Goal: Task Accomplishment & Management: Manage account settings

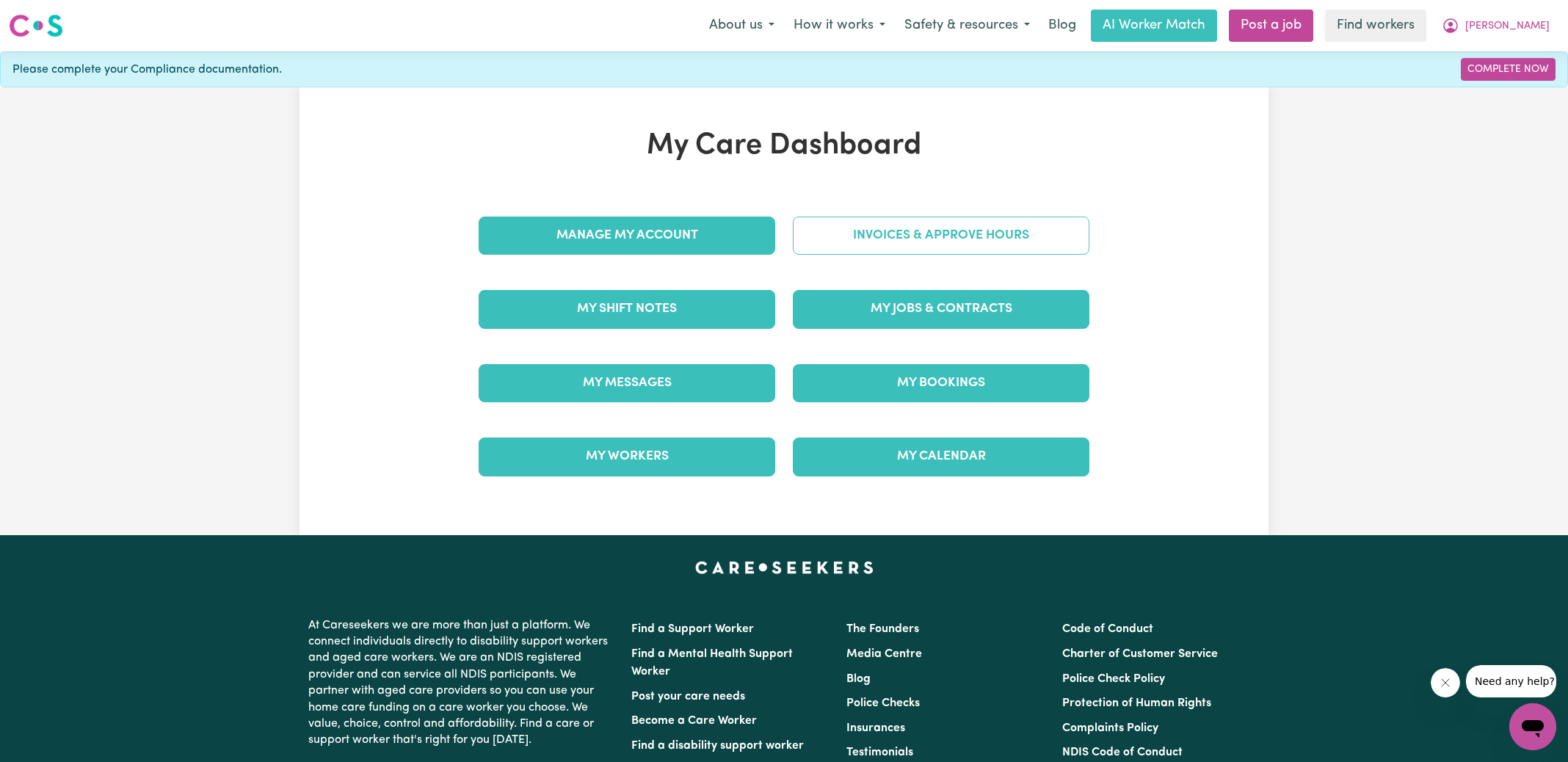
click at [858, 234] on link "Invoices & Approve Hours" at bounding box center [941, 236] width 297 height 38
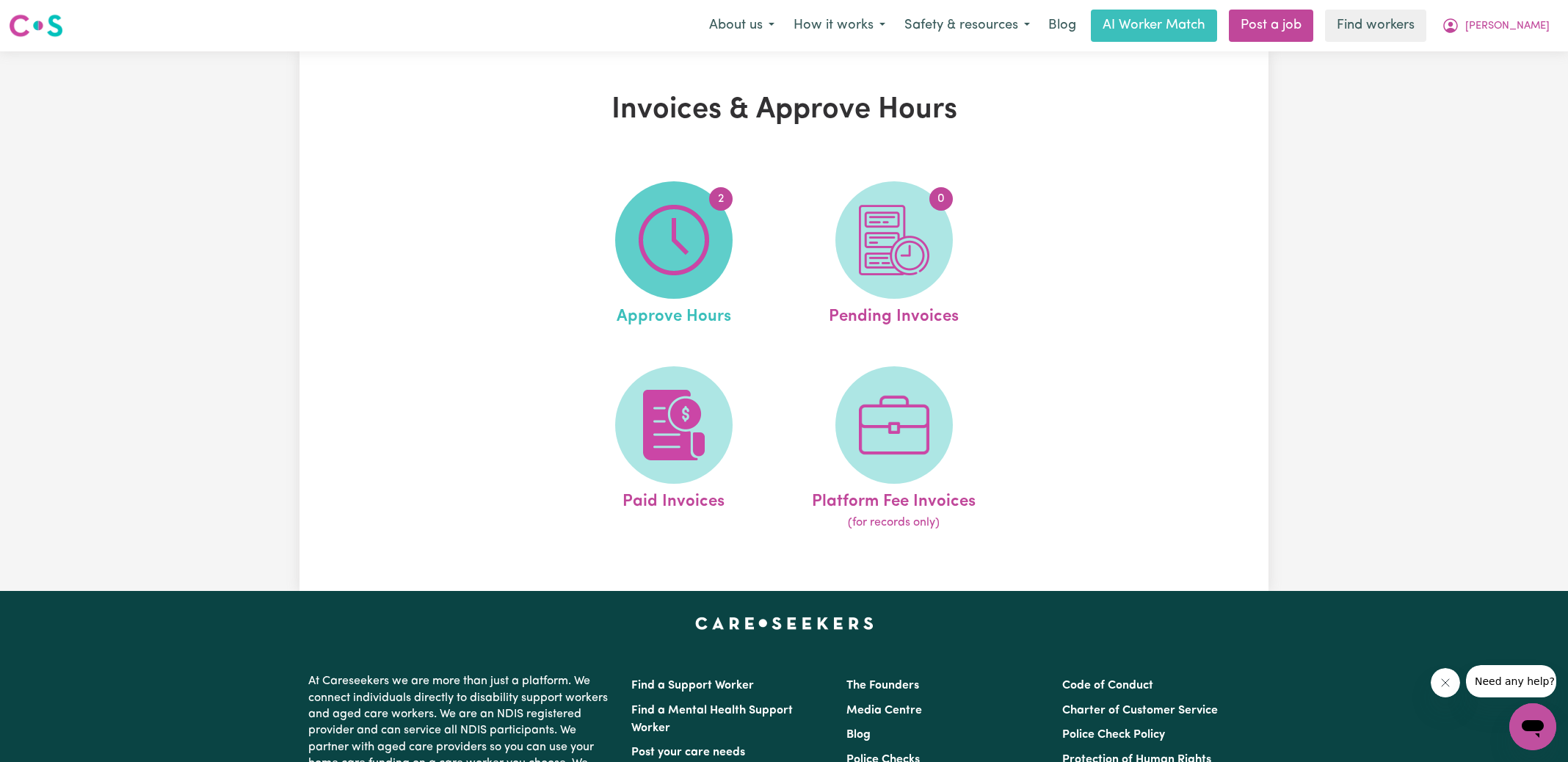
click at [714, 240] on span "2" at bounding box center [673, 240] width 118 height 118
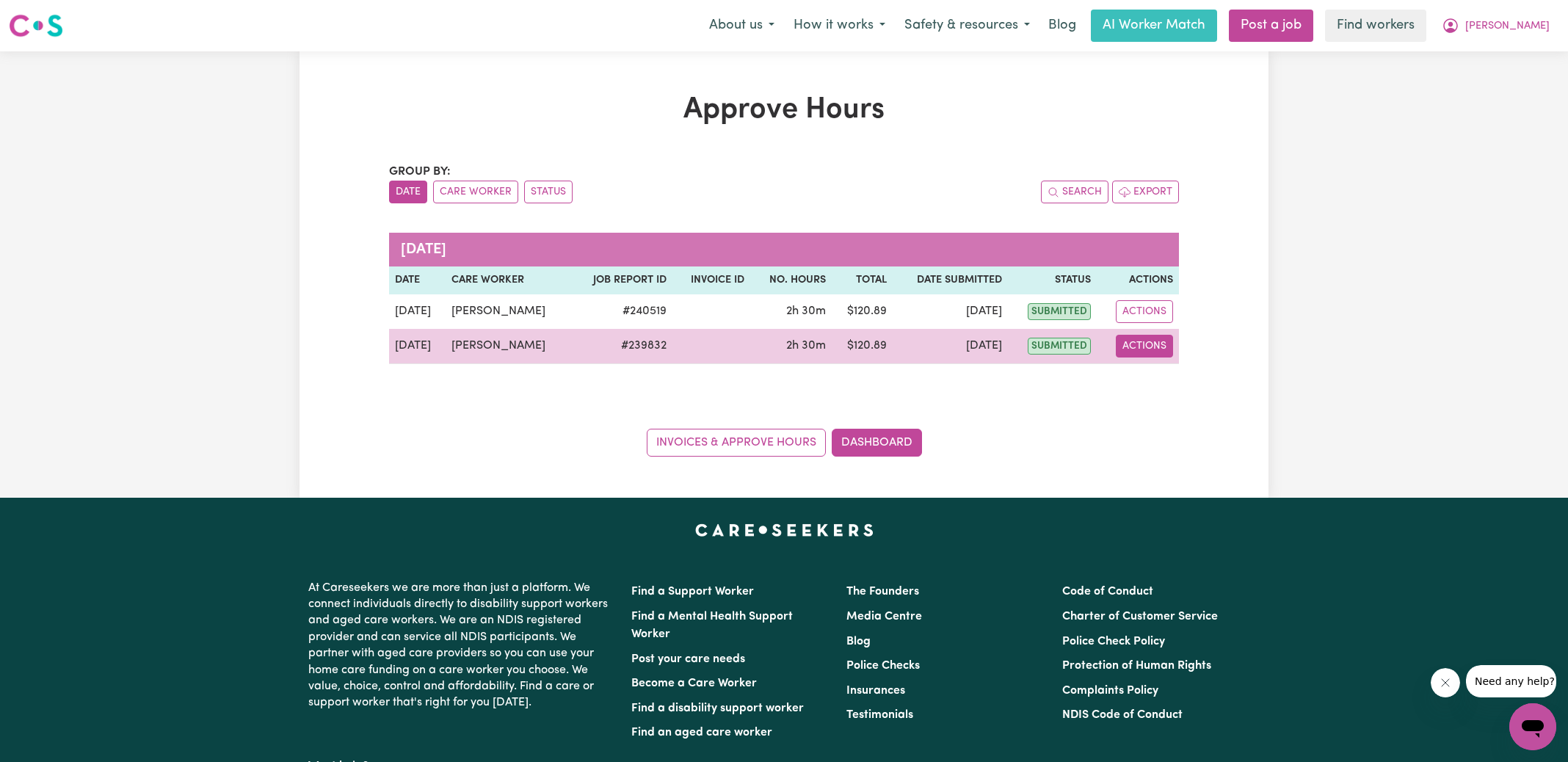
click at [1159, 344] on button "Actions" at bounding box center [1144, 346] width 58 height 23
click at [1188, 382] on link "View Job Report" at bounding box center [1180, 379] width 125 height 29
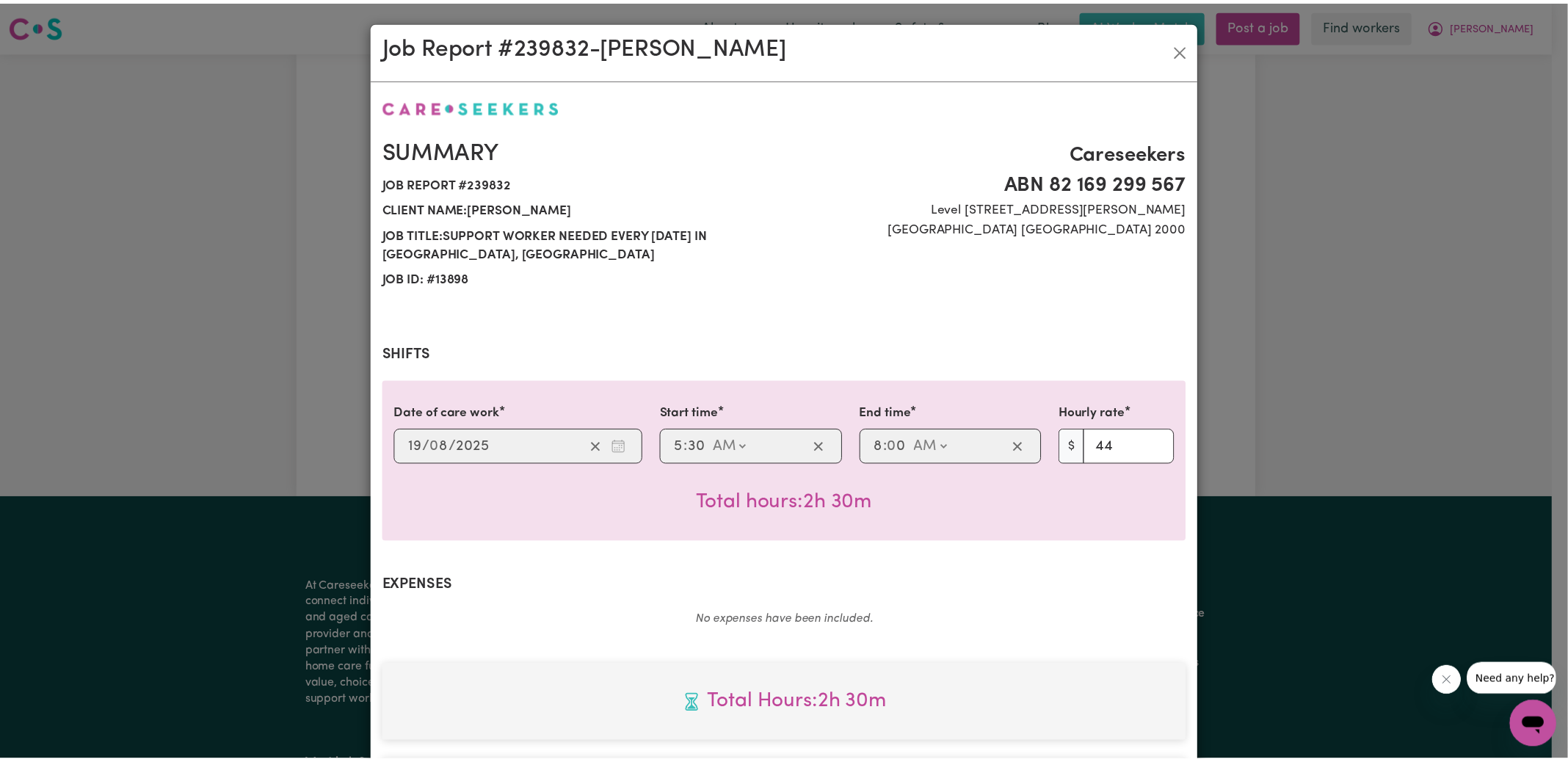
scroll to position [388, 0]
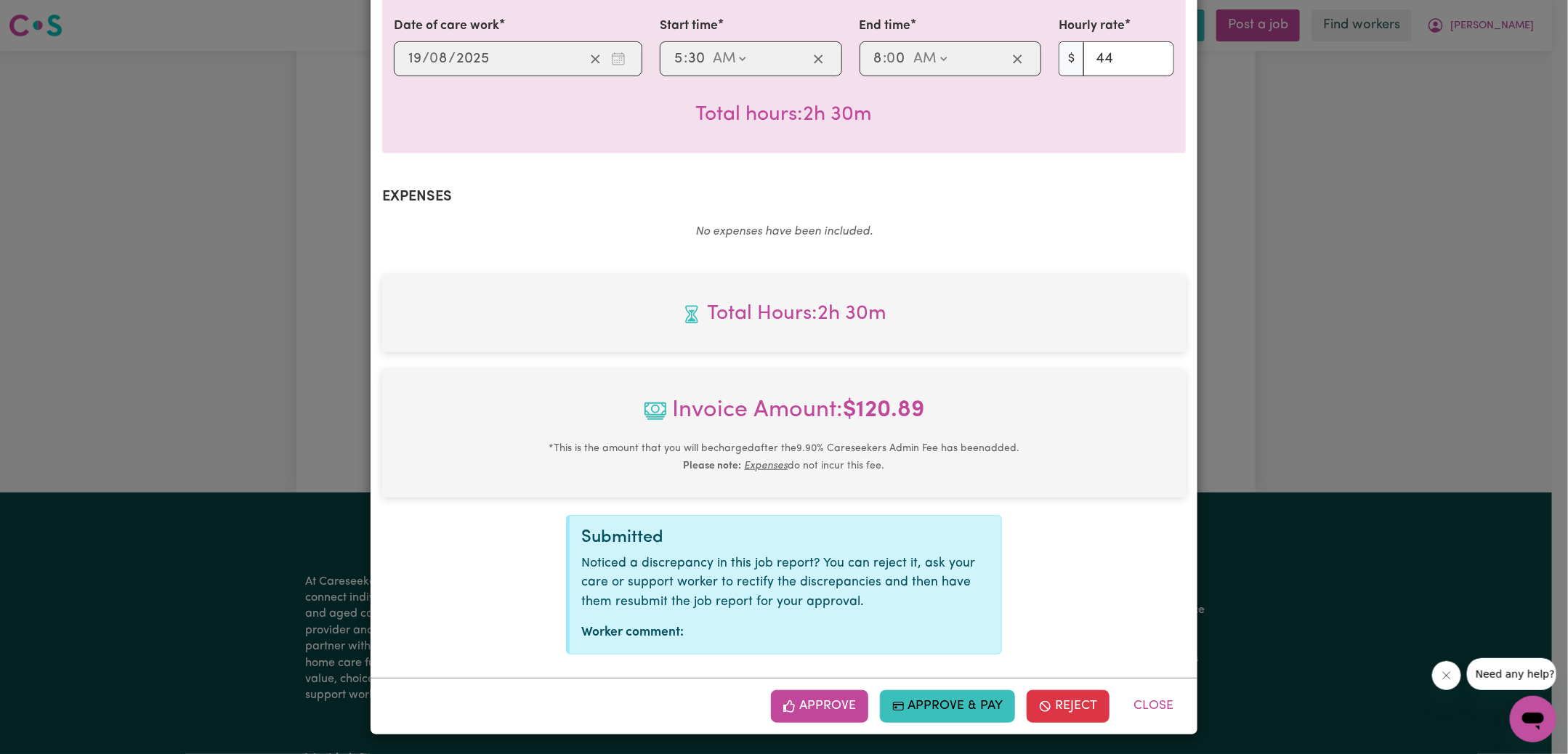
drag, startPoint x: 841, startPoint y: 701, endPoint x: 899, endPoint y: 634, distance: 88.6
click at [840, 701] on button "Approve" at bounding box center [819, 706] width 97 height 32
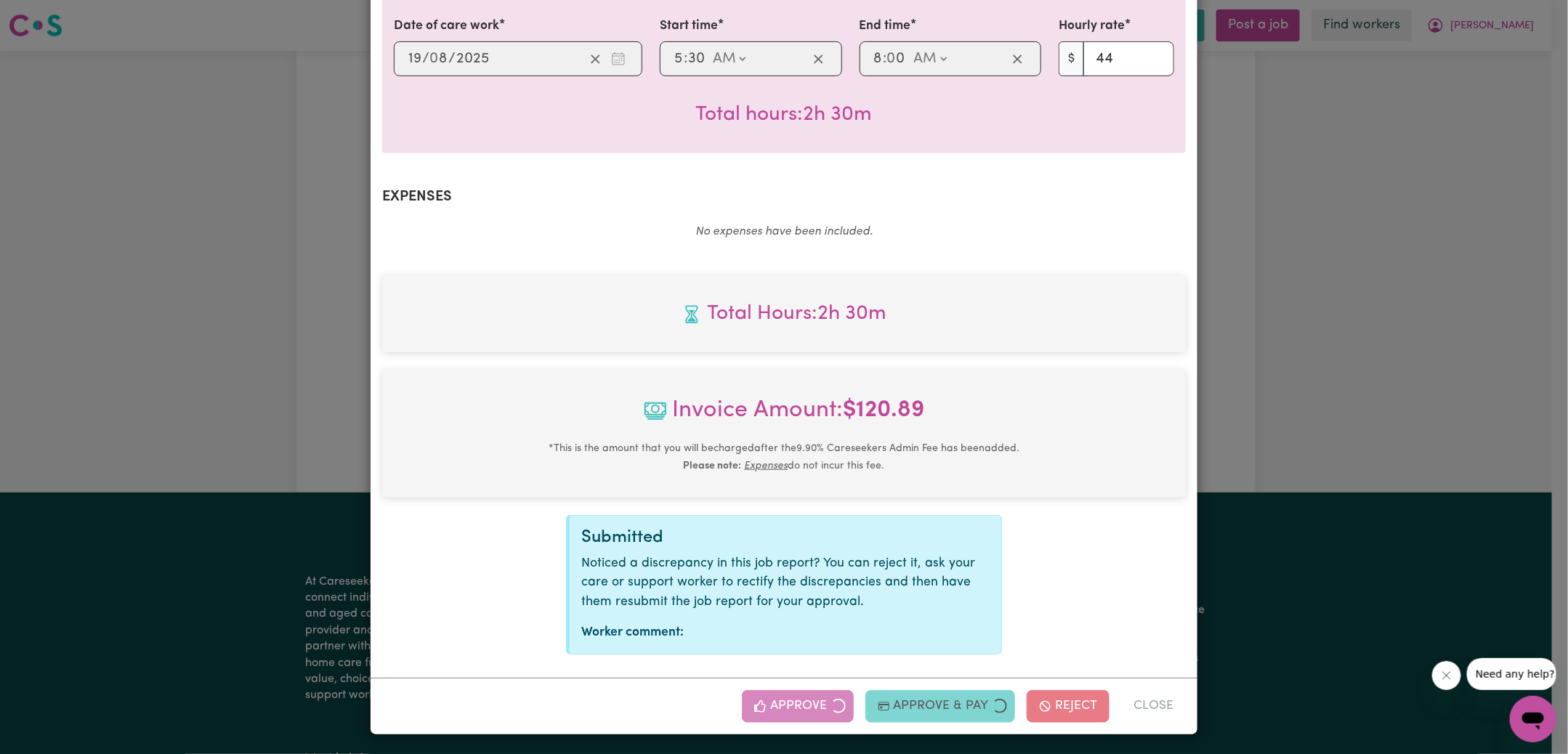
click at [1359, 234] on div "Job Report # 239832 - [PERSON_NAME] Summary Job report # 239832 Client name: [P…" at bounding box center [784, 377] width 1568 height 754
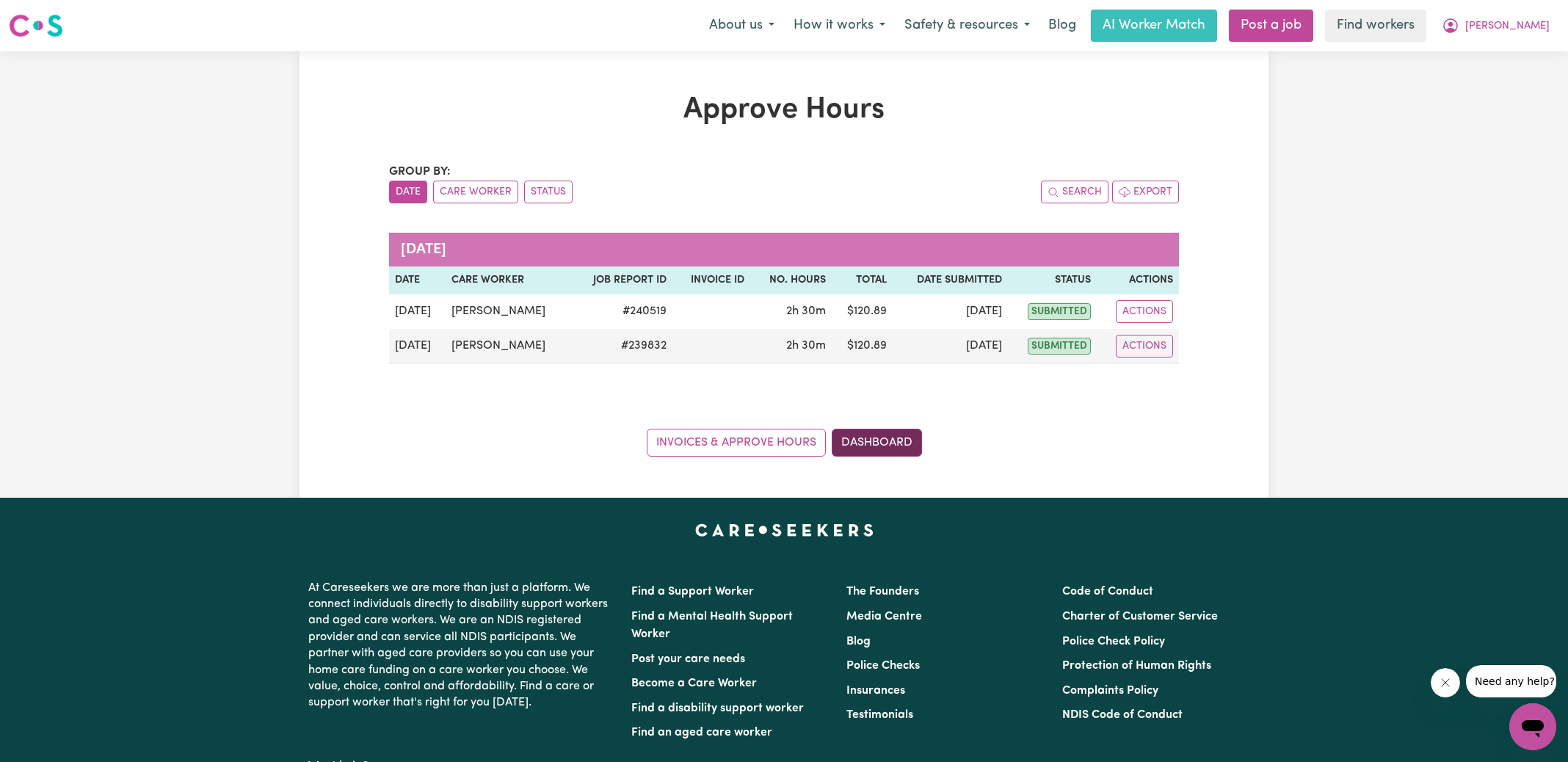
click at [870, 446] on link "Dashboard" at bounding box center [877, 443] width 91 height 28
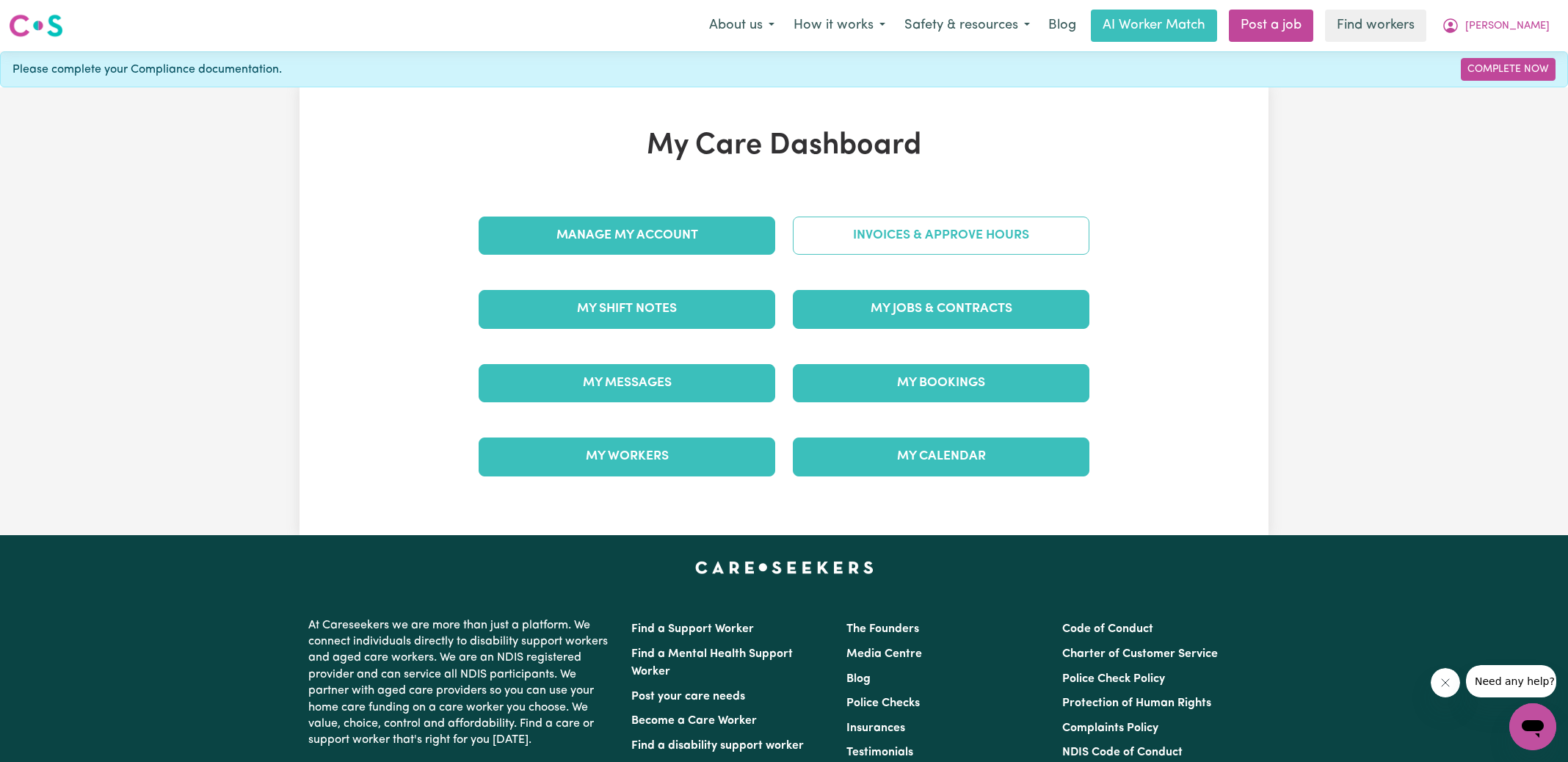
click at [886, 241] on link "Invoices & Approve Hours" at bounding box center [941, 236] width 297 height 38
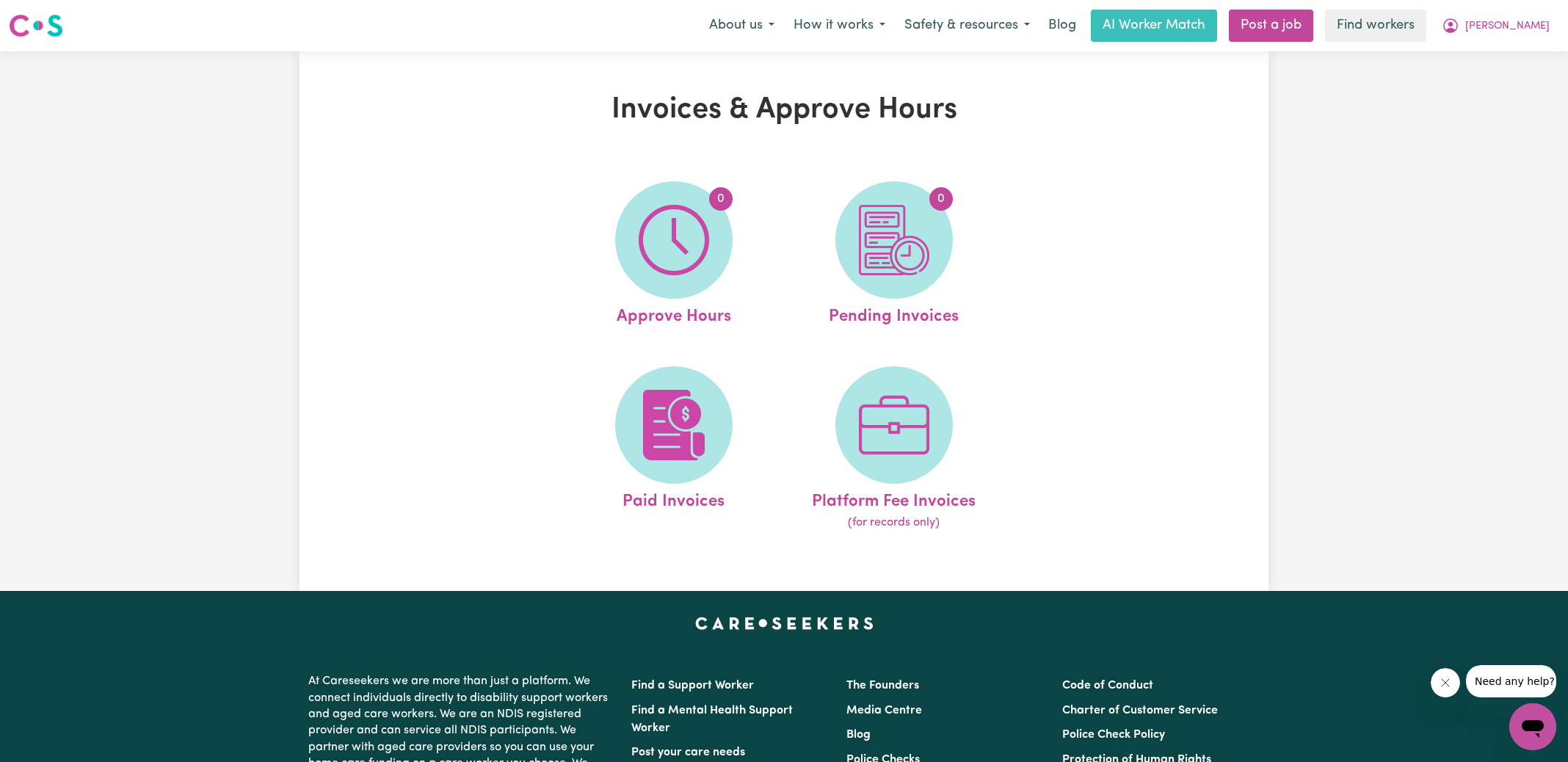
click at [888, 257] on img at bounding box center [894, 240] width 71 height 71
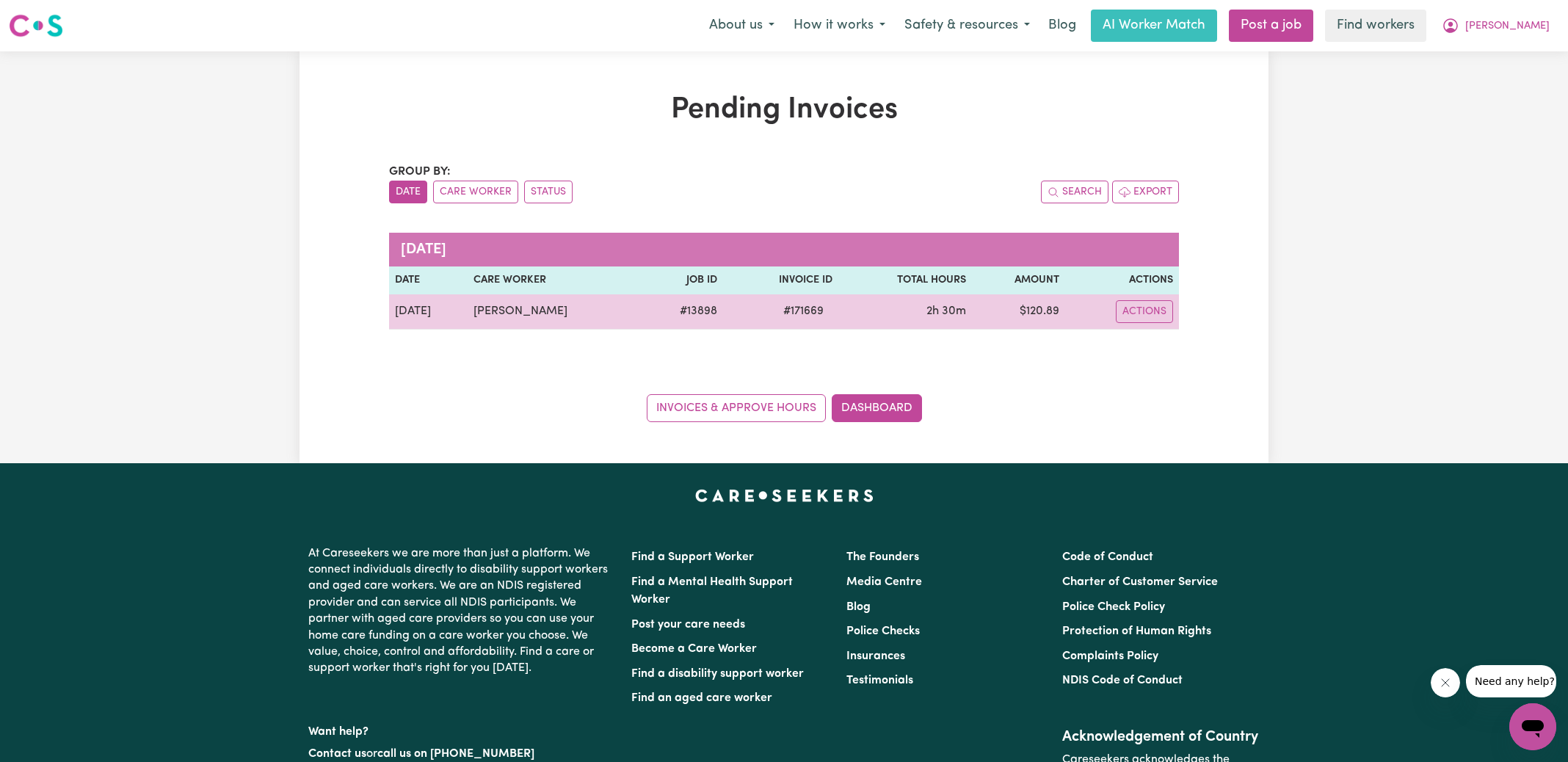
click at [787, 310] on span "# 171669" at bounding box center [803, 311] width 58 height 18
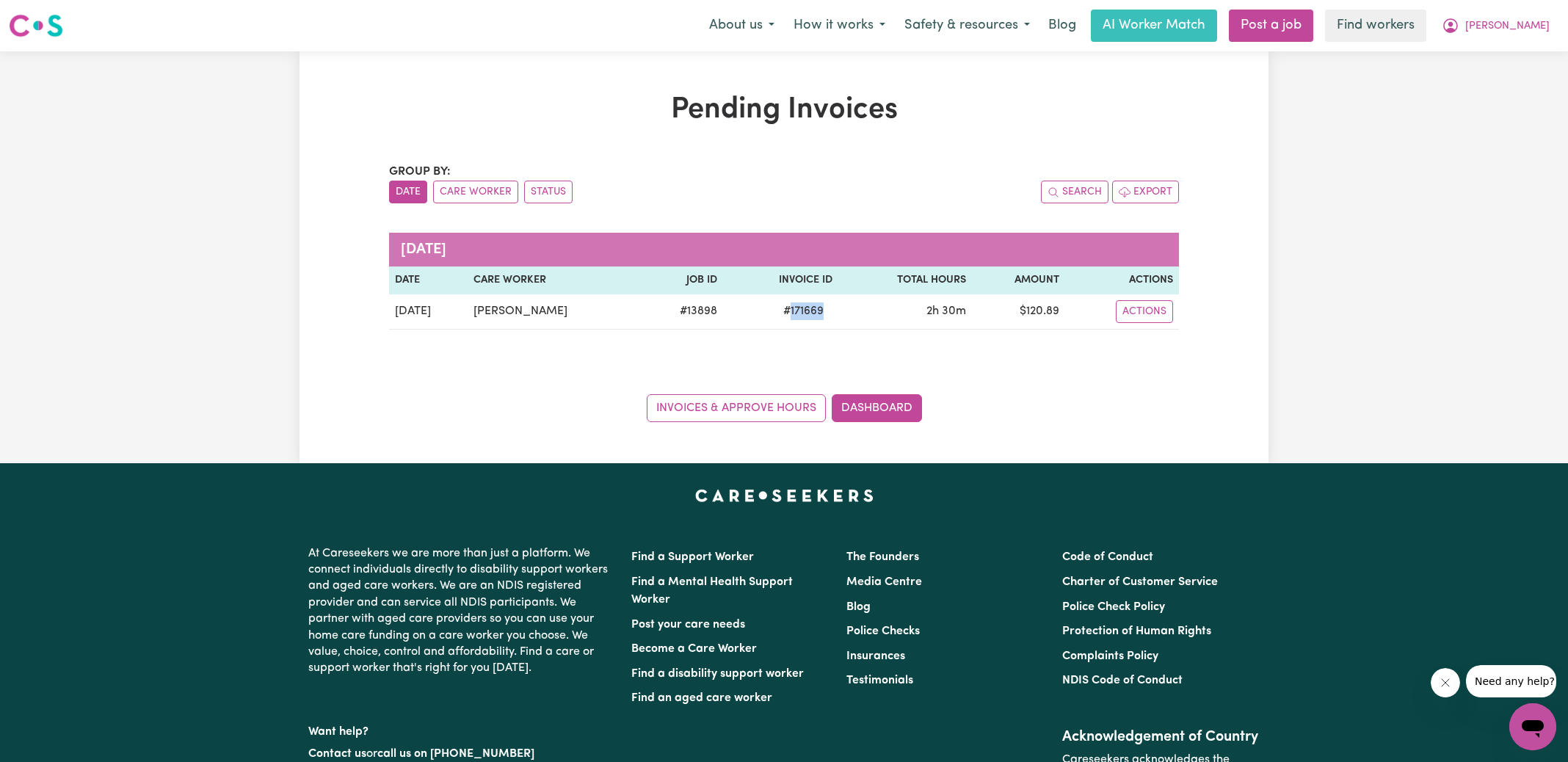
copy span "171669"
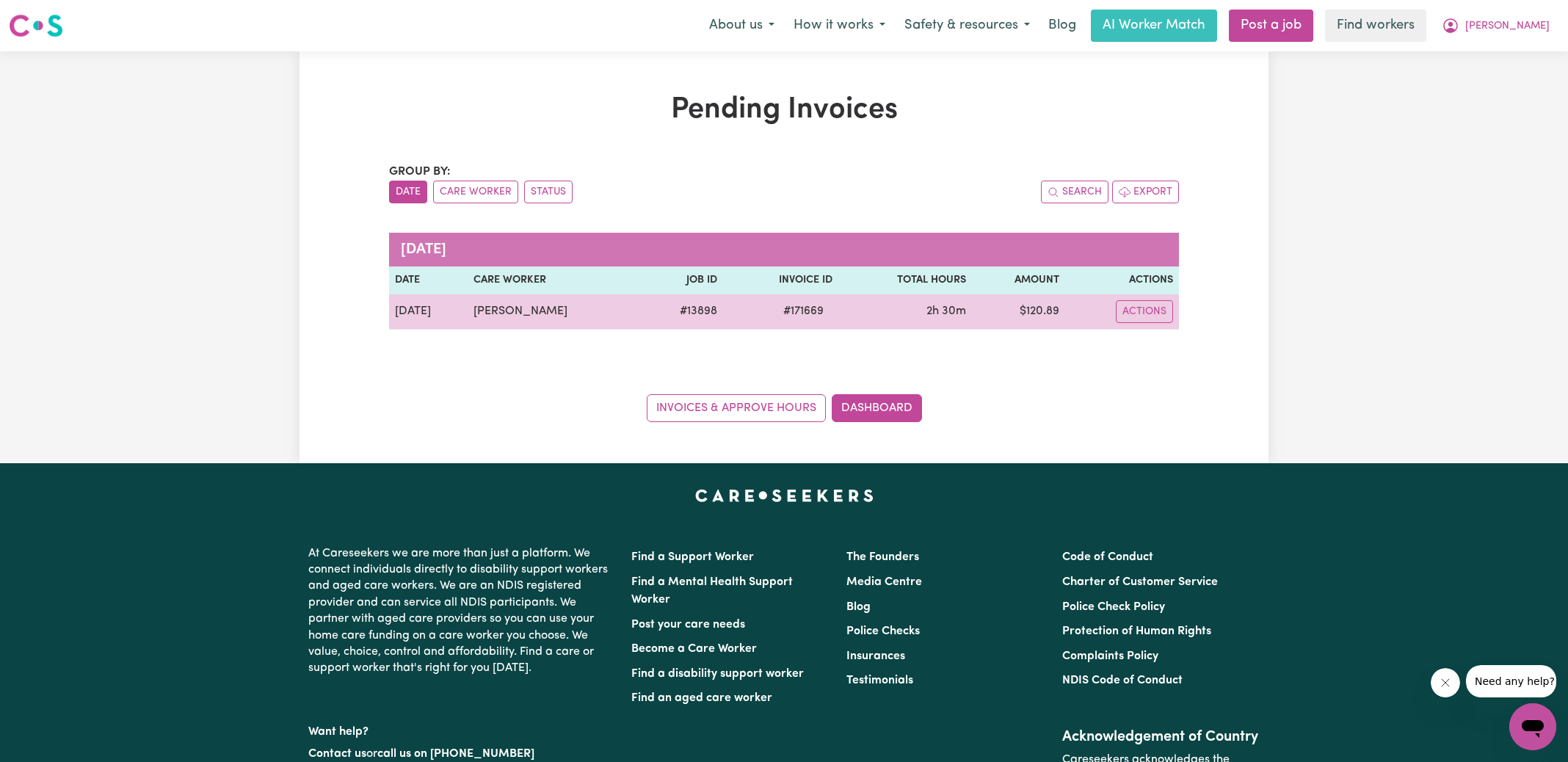
click at [1033, 312] on td "$ 120.89" at bounding box center [1018, 311] width 93 height 35
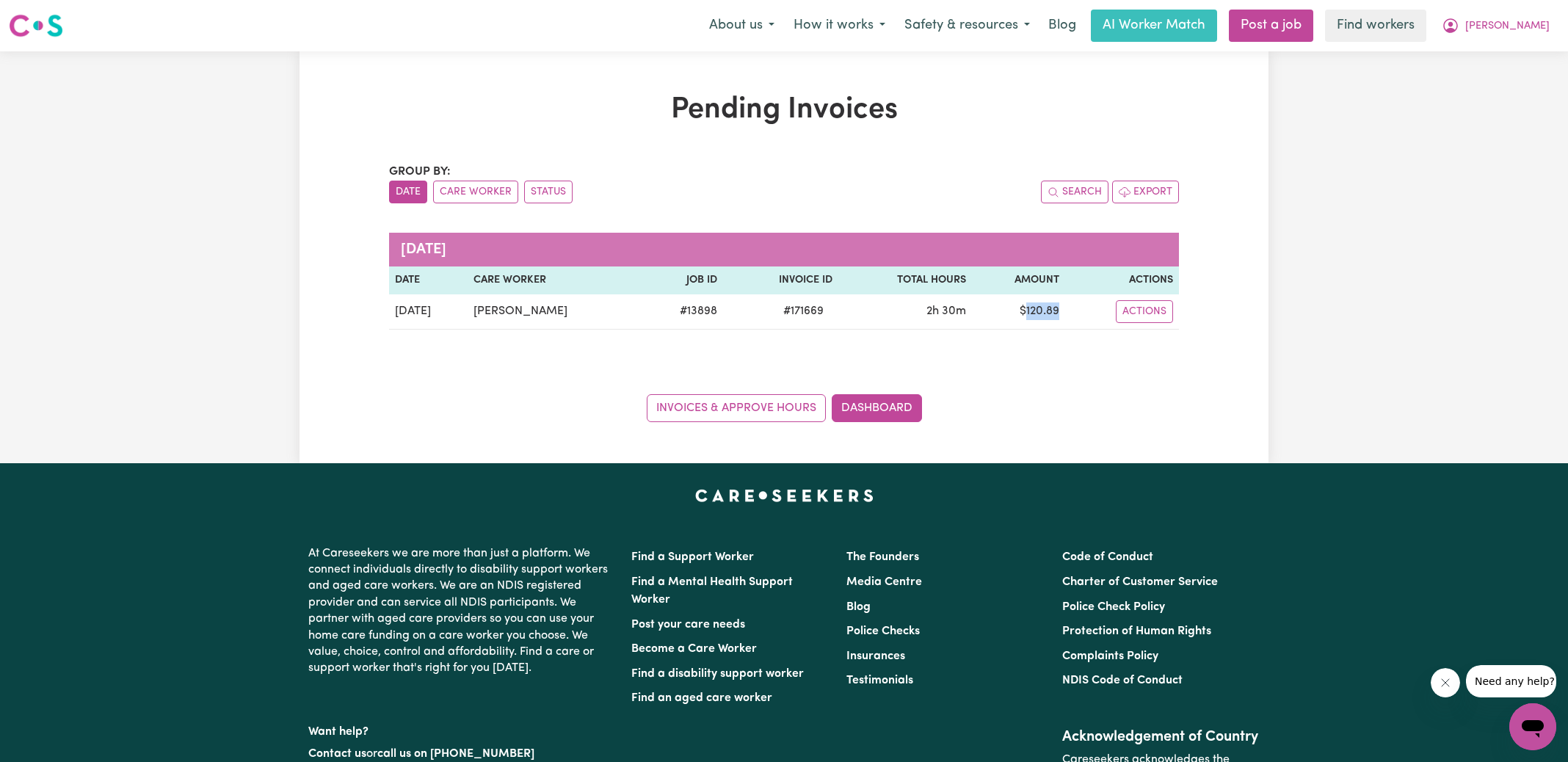
copy td "120.89"
click at [1458, 31] on icon "My Account" at bounding box center [1451, 25] width 15 height 15
click at [1475, 85] on link "Logout" at bounding box center [1500, 85] width 116 height 28
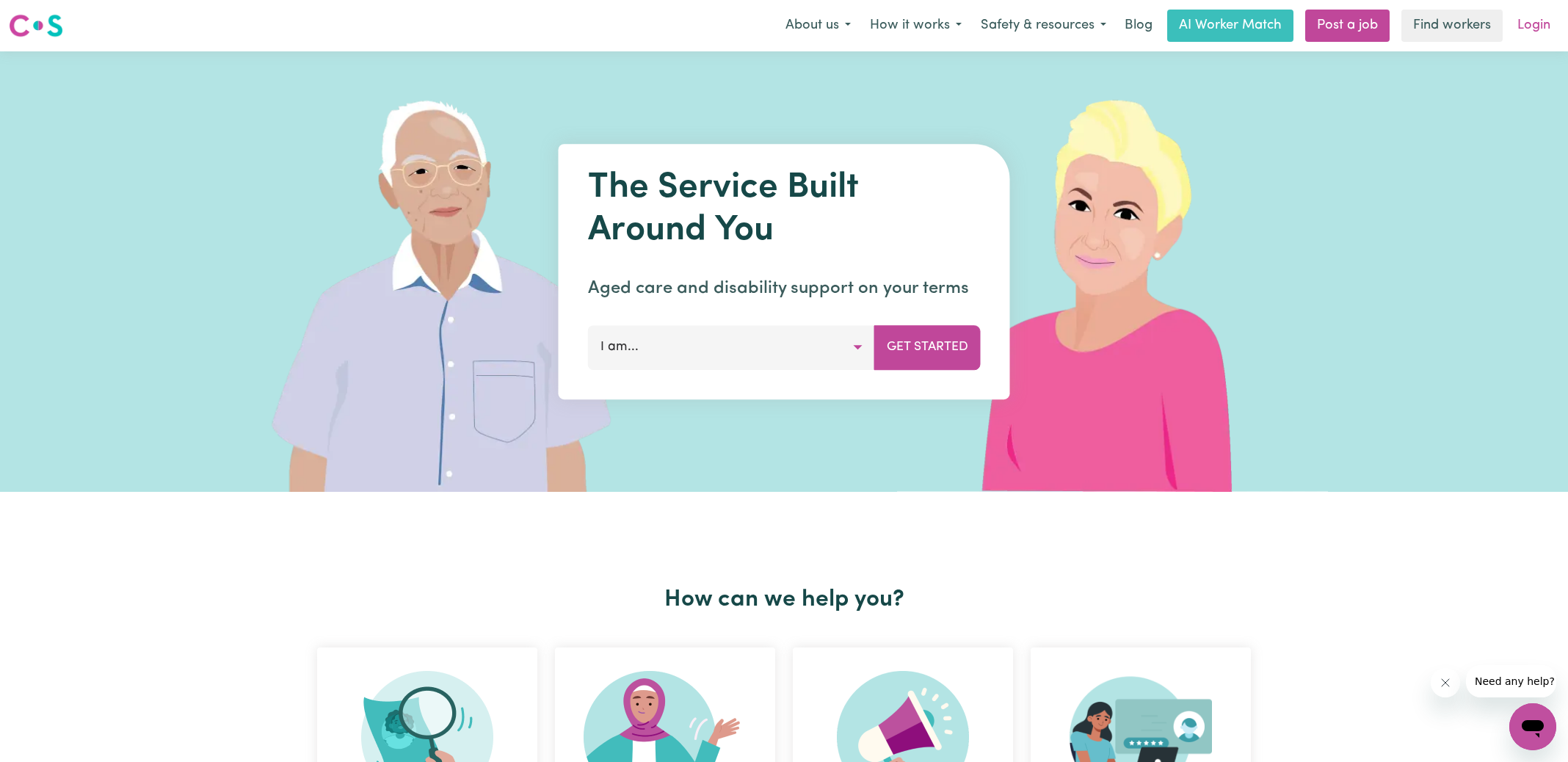
click at [1526, 27] on link "Login" at bounding box center [1534, 25] width 51 height 32
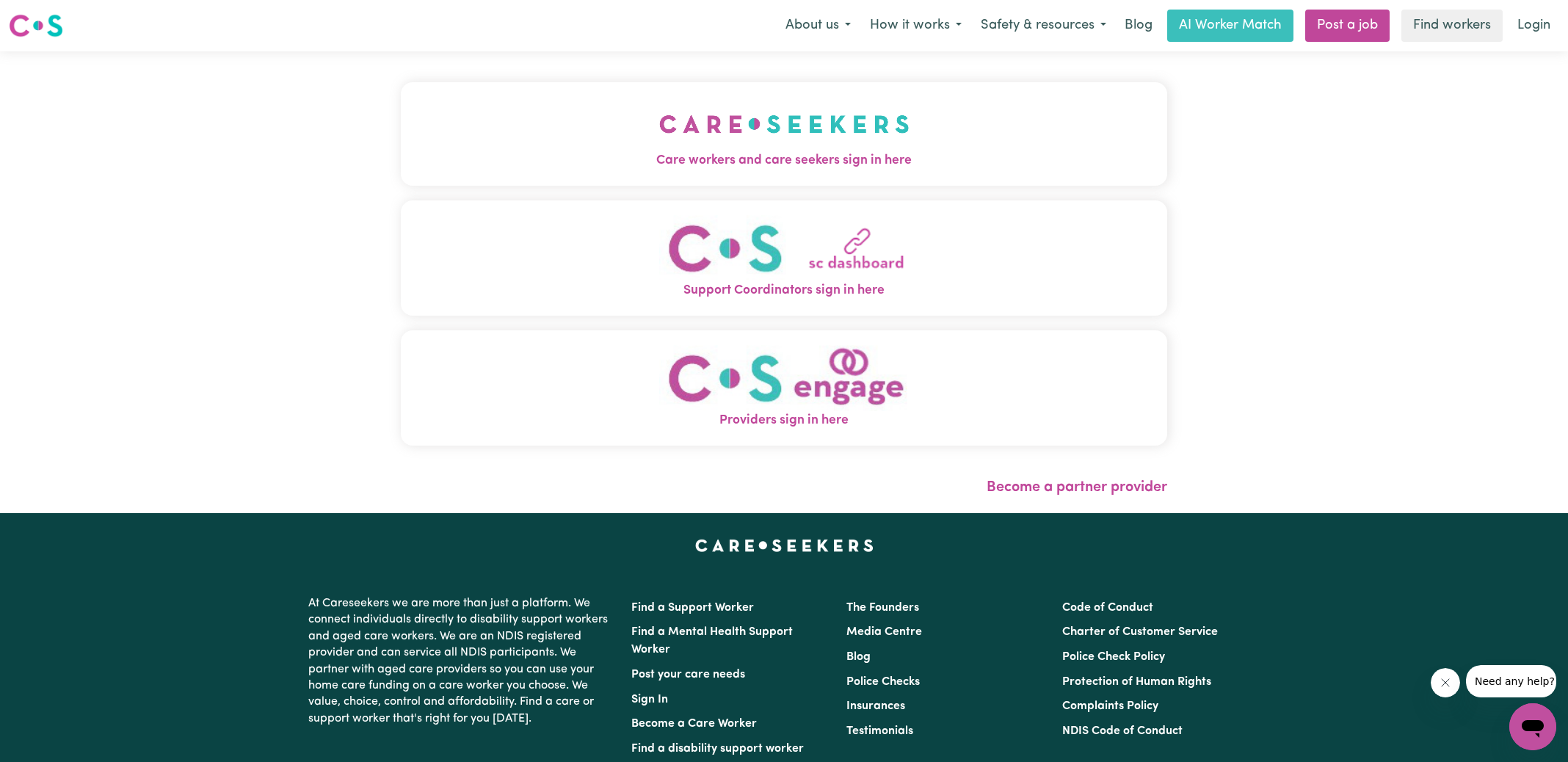
click at [767, 128] on img "Care workers and care seekers sign in here" at bounding box center [784, 124] width 250 height 55
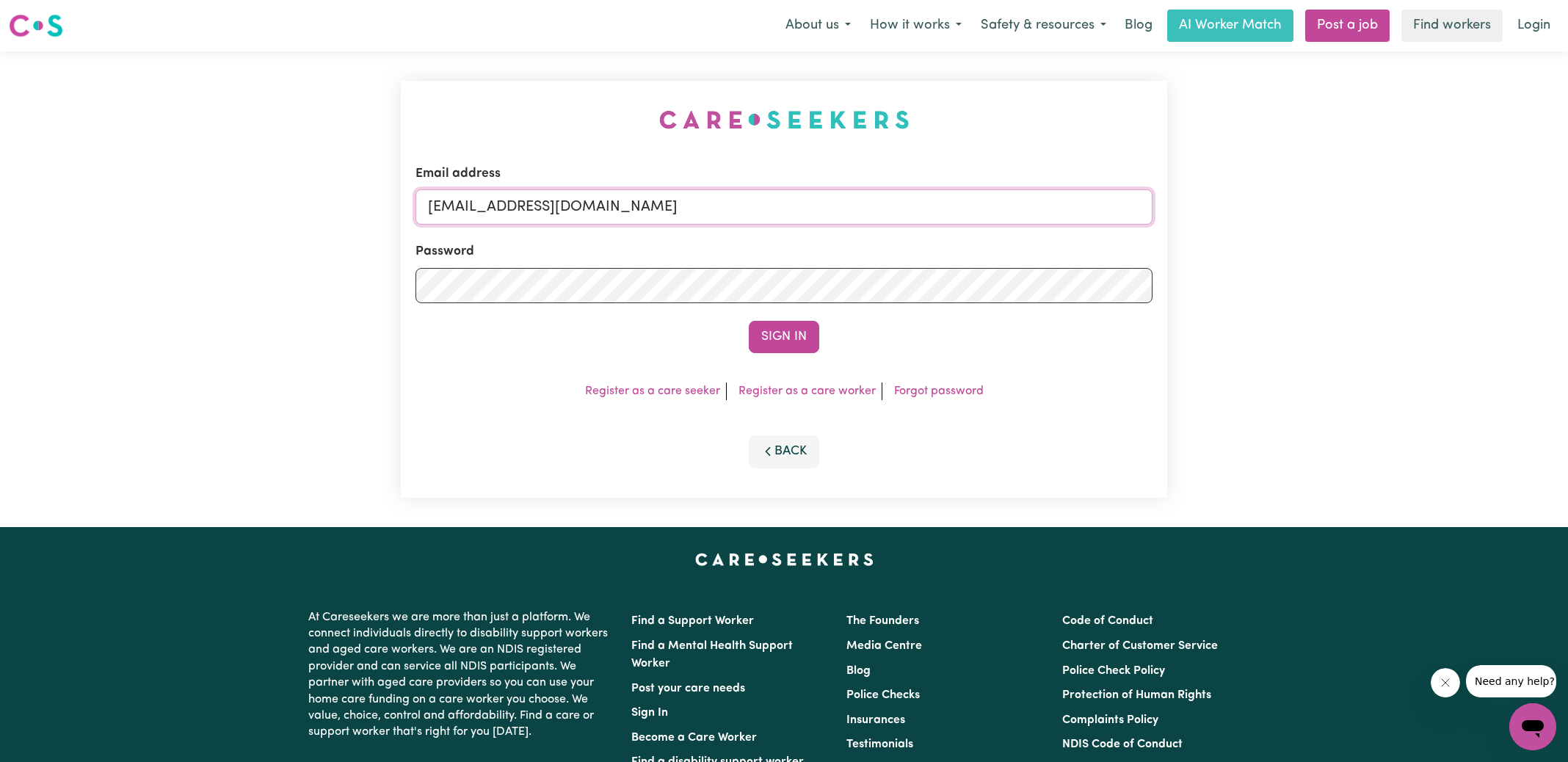
click at [1090, 284] on form "Email address [EMAIL_ADDRESS][DOMAIN_NAME] Password Sign In" at bounding box center [784, 258] width 737 height 189
type input "[EMAIL_ADDRESS][DOMAIN_NAME]"
click at [749, 321] on button "Sign In" at bounding box center [784, 337] width 71 height 32
